Goal: Task Accomplishment & Management: Complete application form

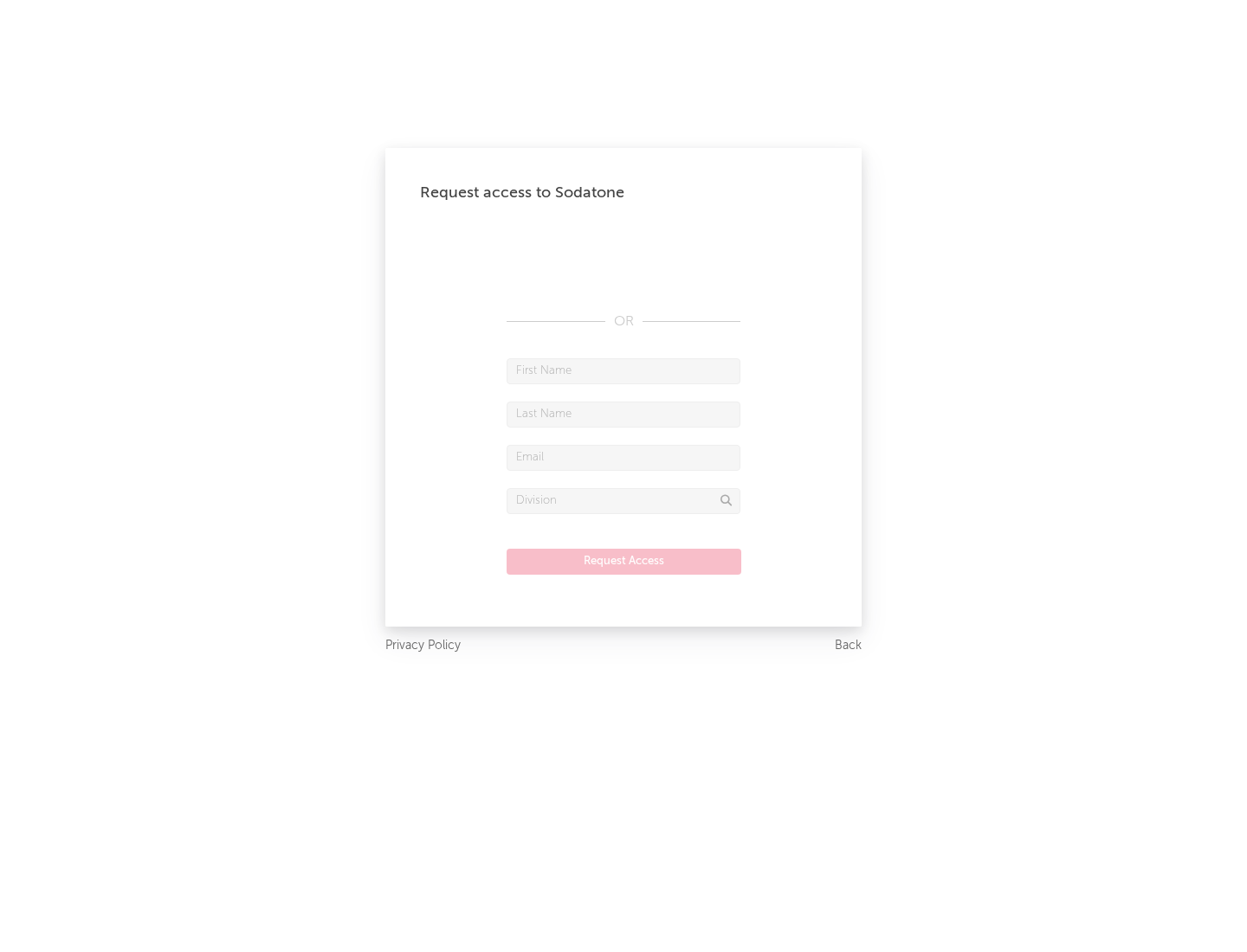
click at [624, 370] on input "text" at bounding box center [624, 370] width 233 height 26
type input "[PERSON_NAME]"
click at [624, 414] on input "text" at bounding box center [624, 414] width 233 height 26
type input "[PERSON_NAME]"
click at [624, 457] on input "text" at bounding box center [624, 457] width 233 height 26
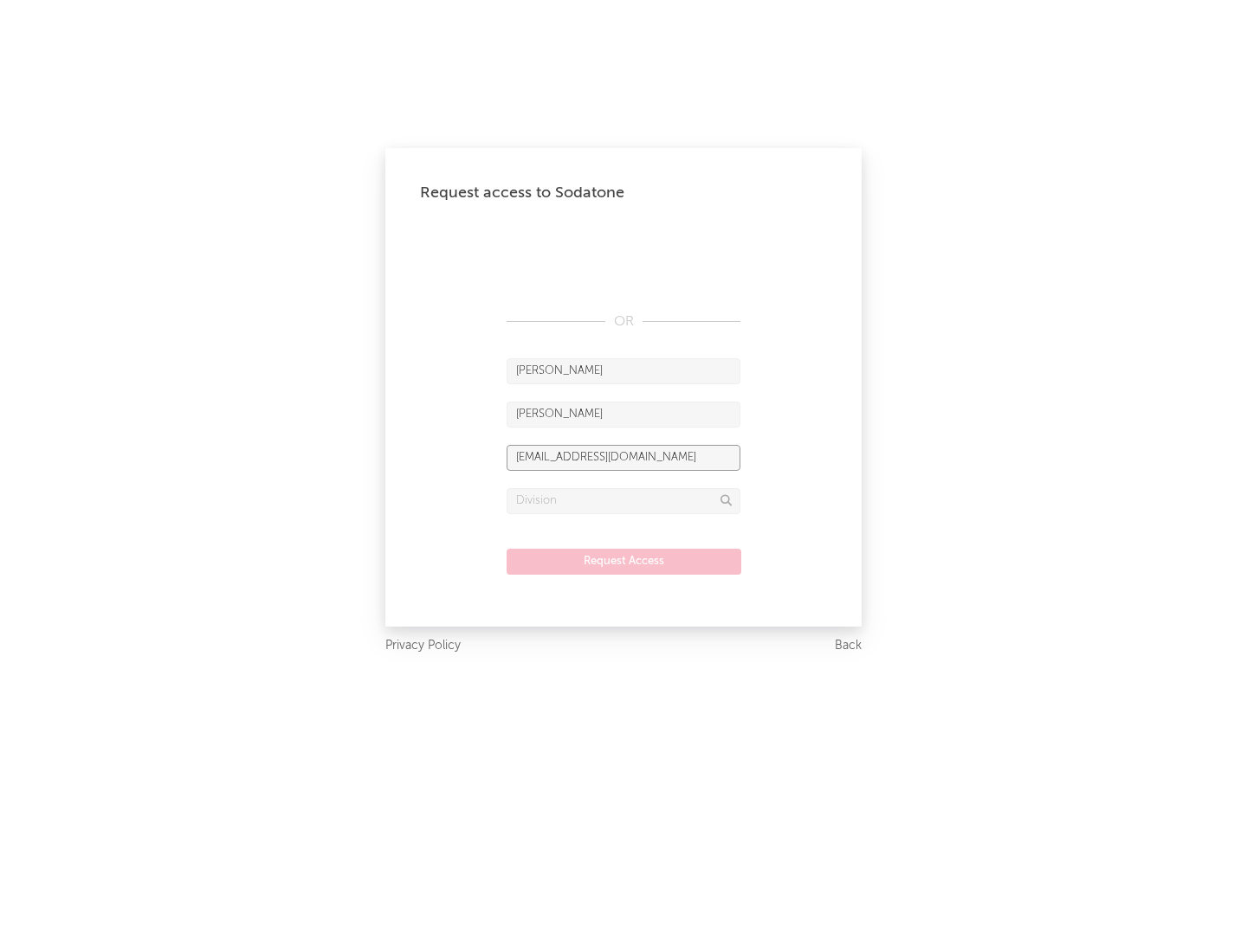
type input "[EMAIL_ADDRESS][DOMAIN_NAME]"
click at [624, 500] on input "text" at bounding box center [624, 500] width 233 height 26
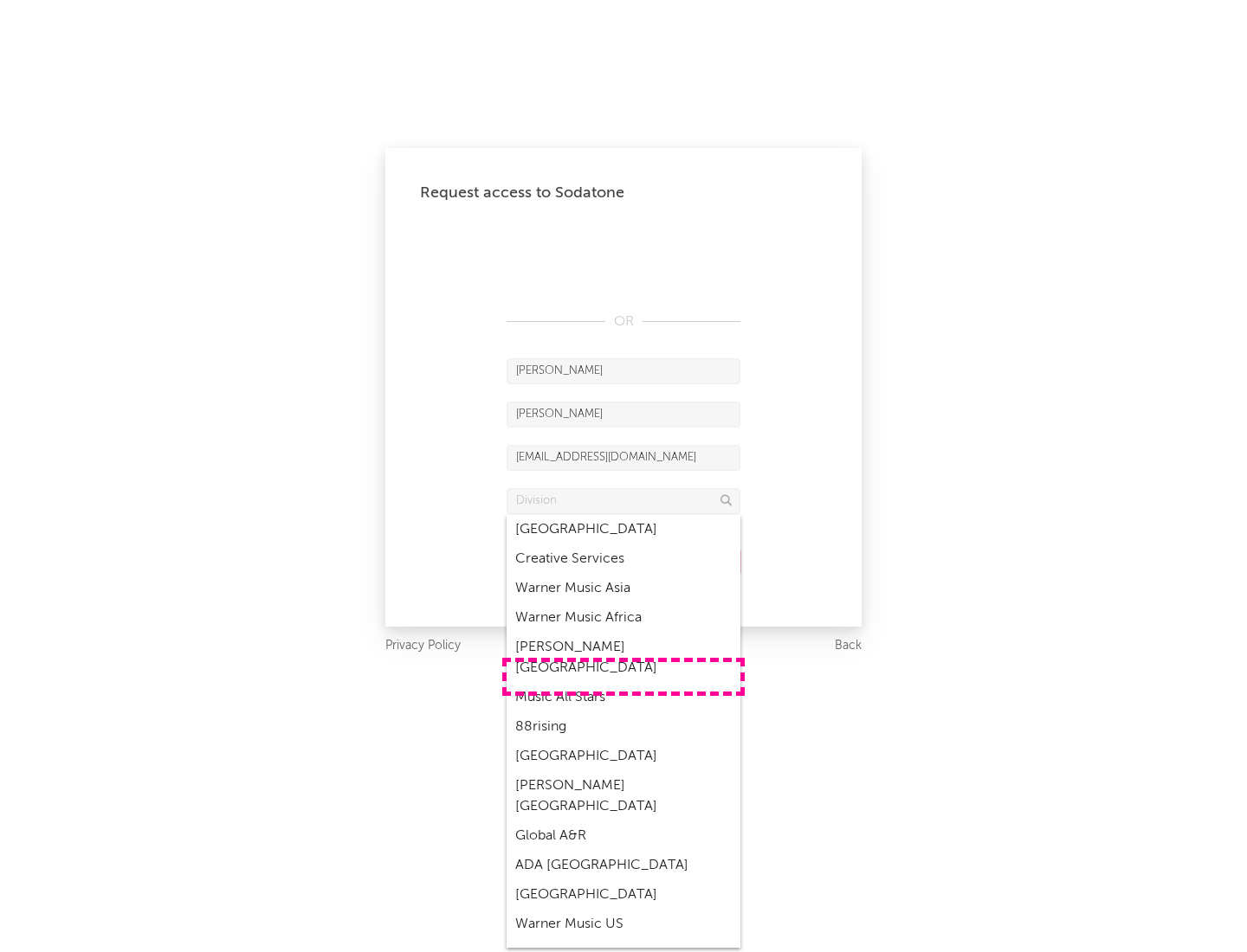
click at [624, 683] on div "Music All Stars" at bounding box center [624, 697] width 233 height 29
type input "Music All Stars"
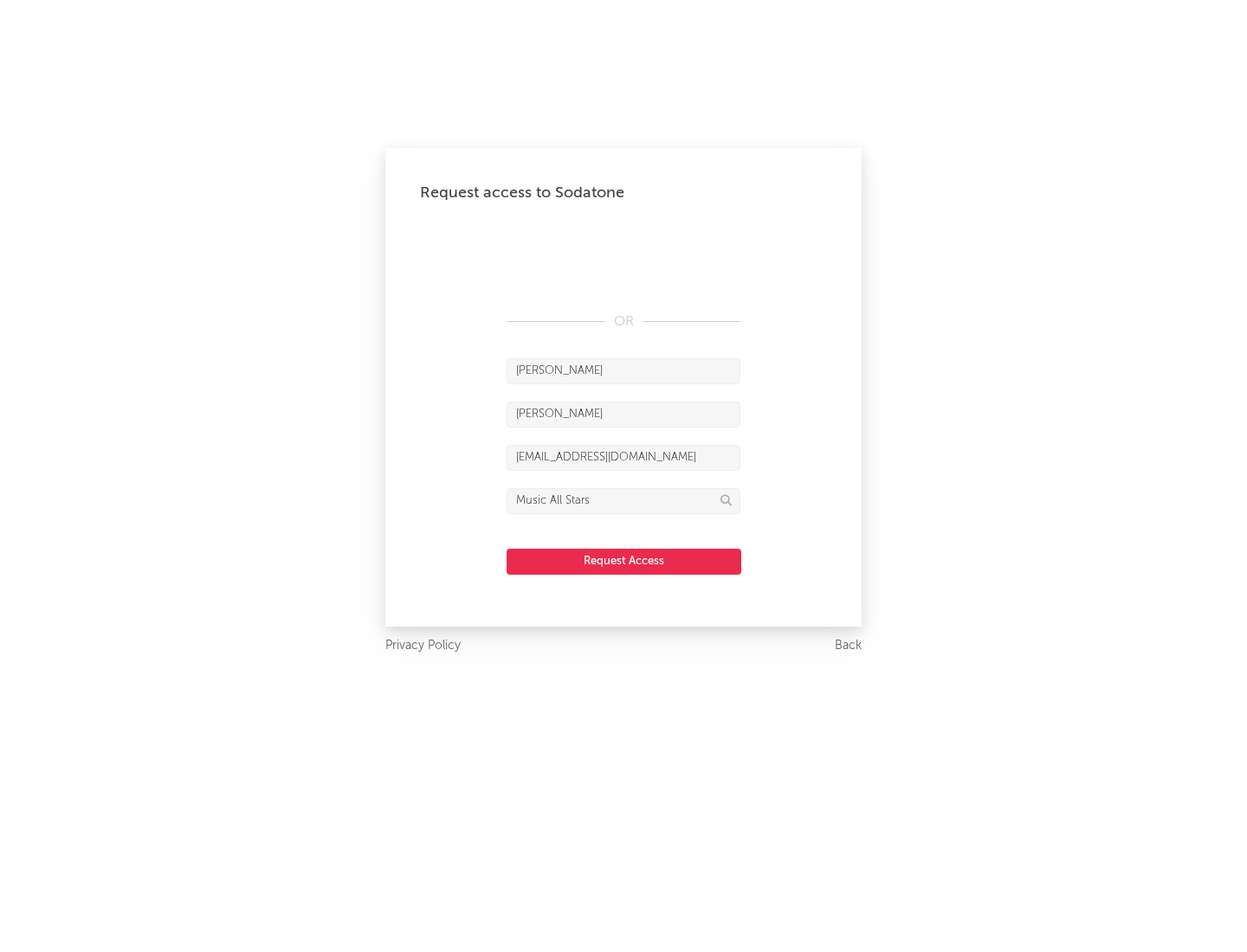
click at [624, 560] on button "Request Access" at bounding box center [624, 561] width 234 height 26
